Goal: Find specific page/section: Find specific page/section

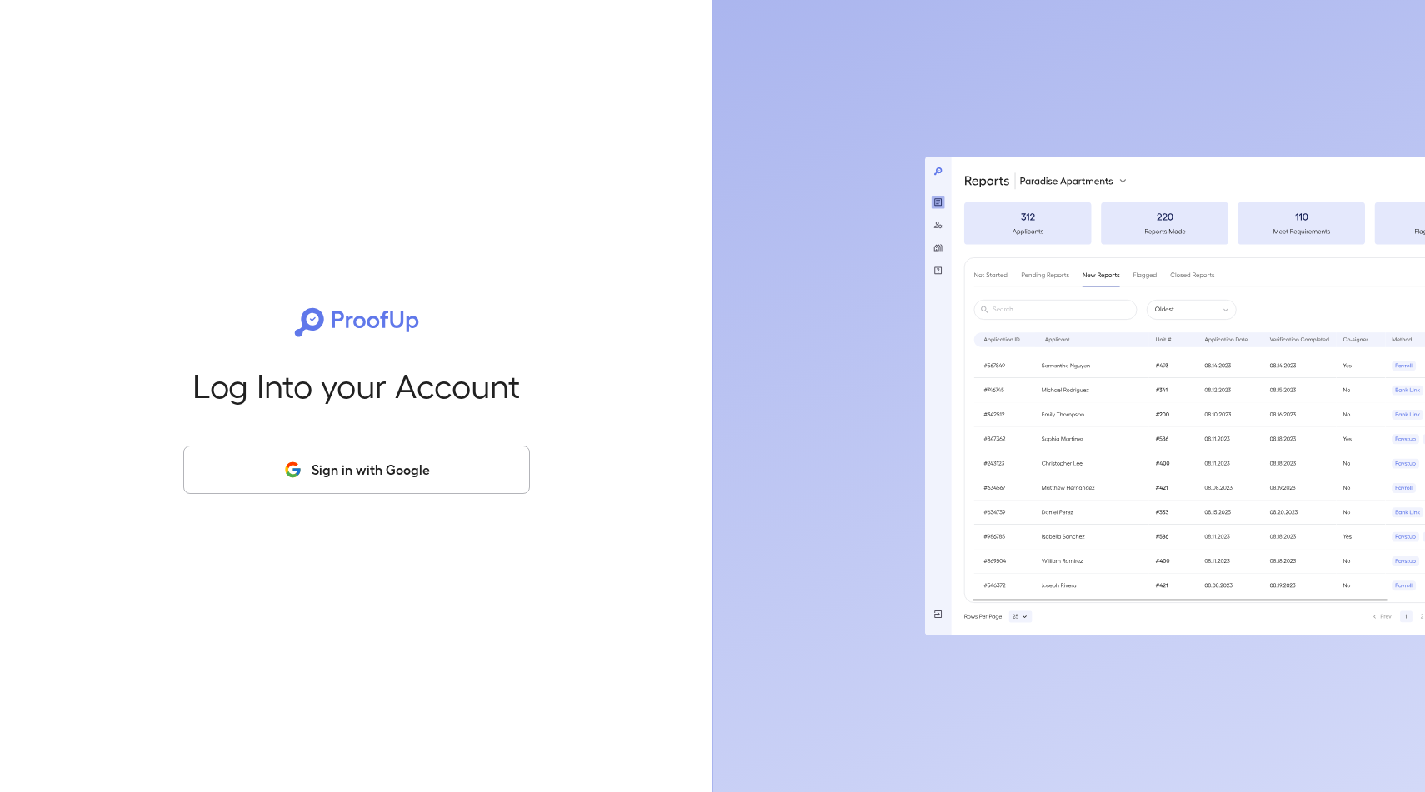
click at [387, 452] on button "Sign in with Google" at bounding box center [356, 470] width 347 height 48
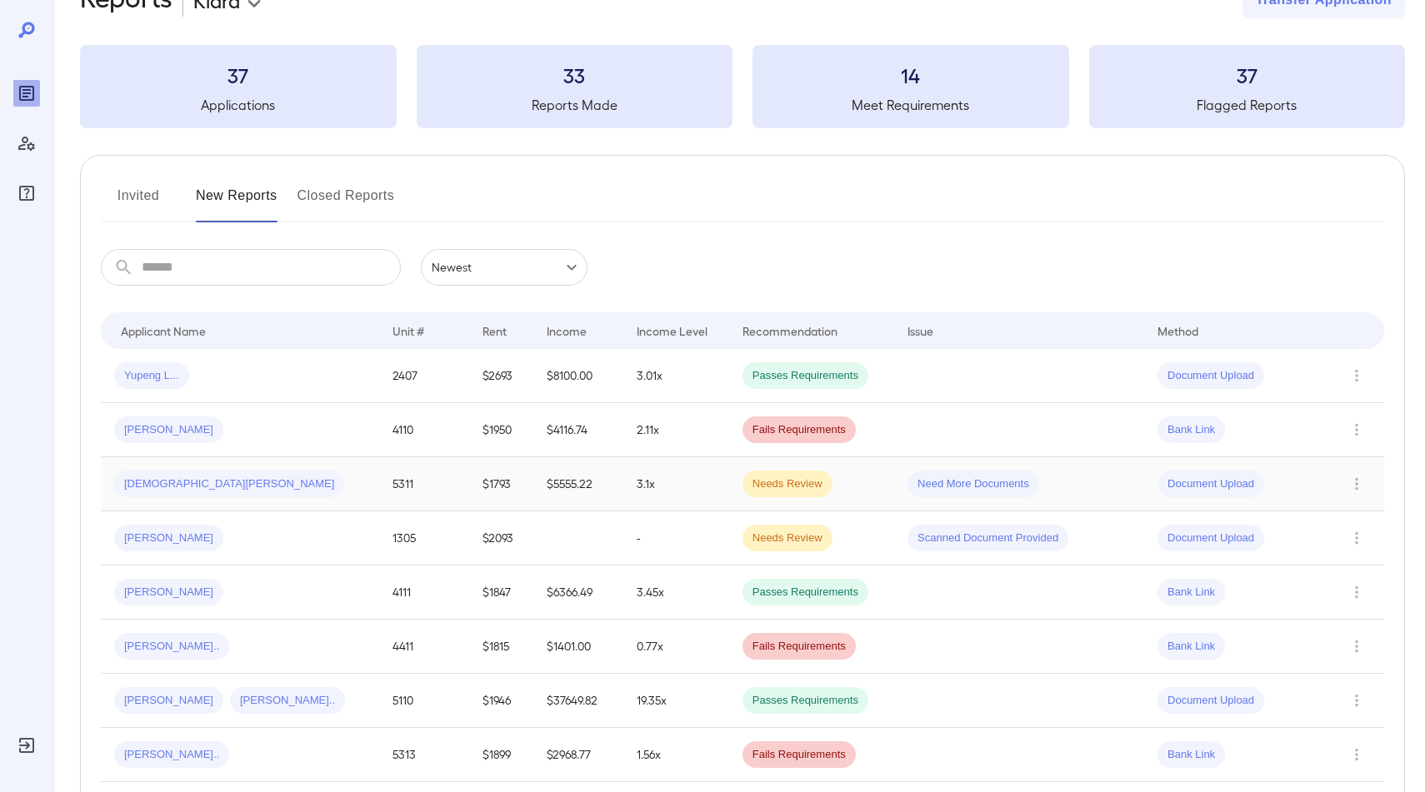
scroll to position [51, 0]
click at [243, 425] on div "[PERSON_NAME]" at bounding box center [240, 430] width 252 height 27
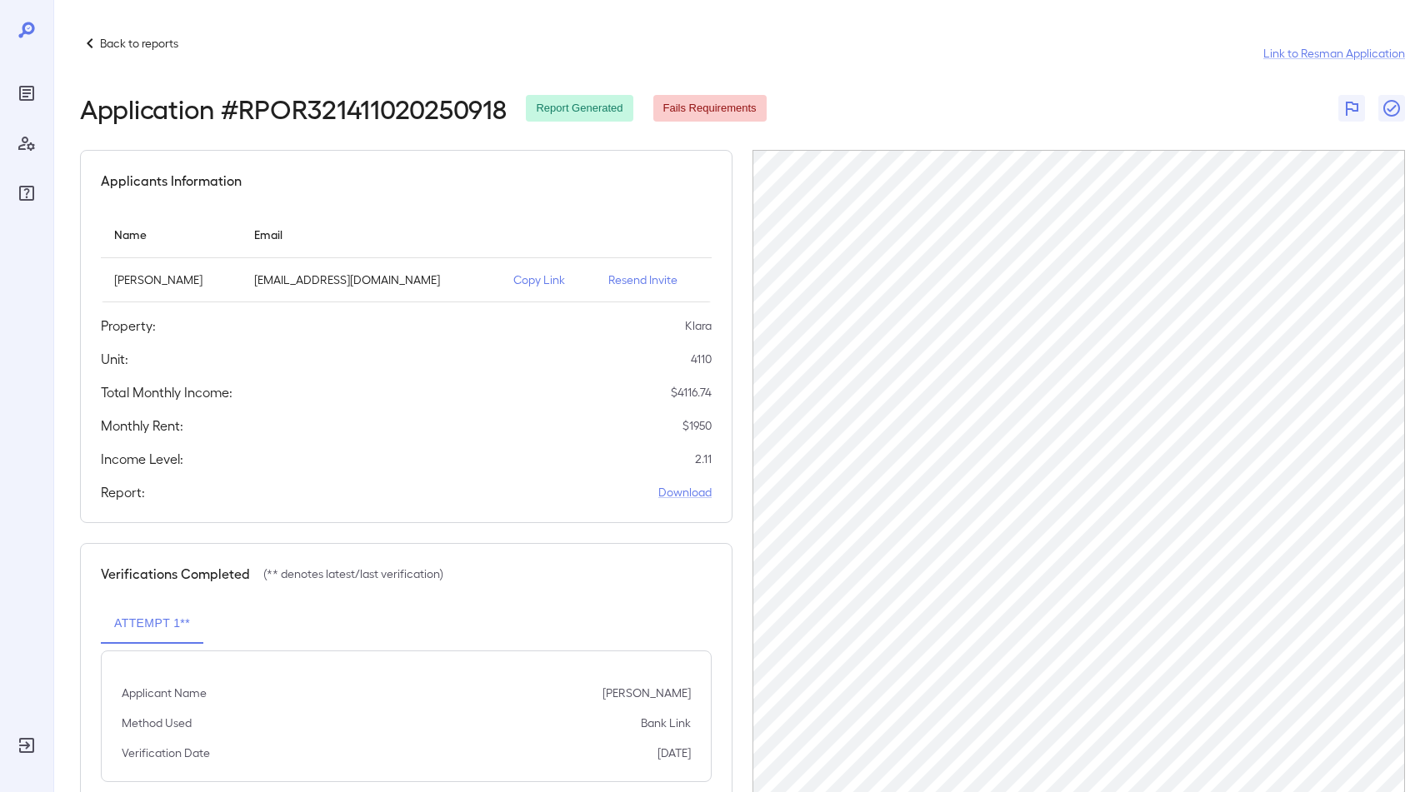
scroll to position [44, 0]
